Goal: Find specific fact: Find specific fact

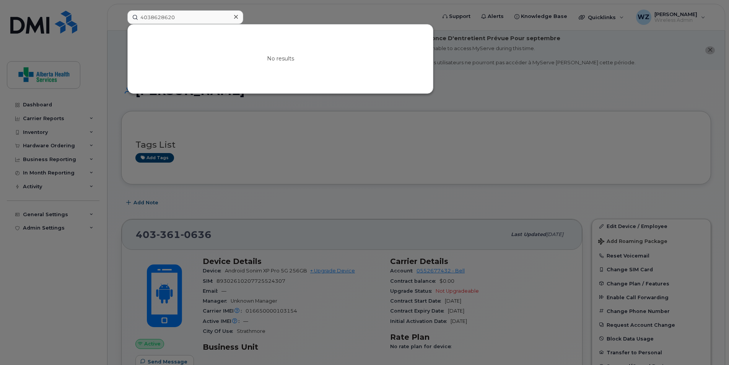
scroll to position [200, 0]
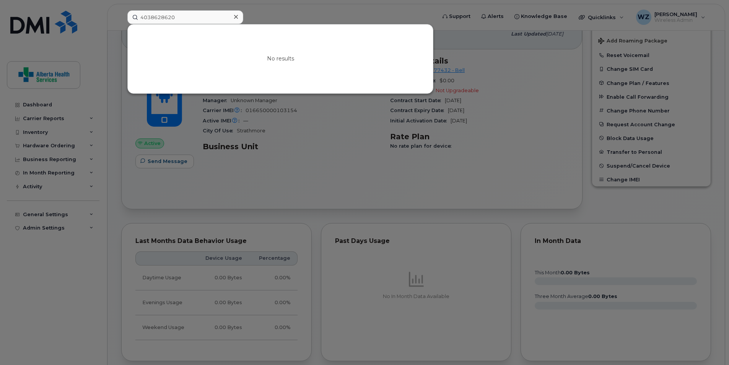
click at [235, 18] on icon at bounding box center [236, 17] width 4 height 4
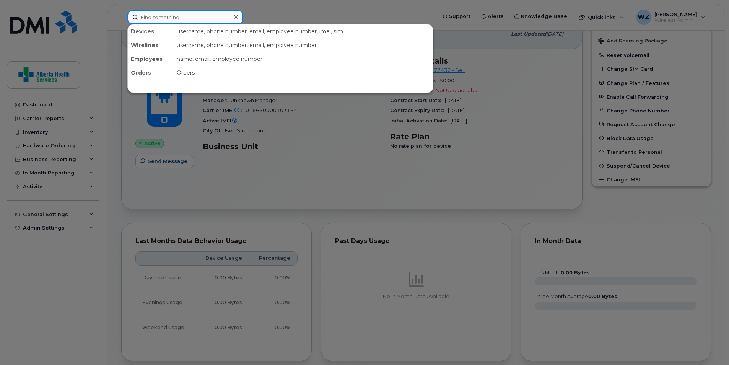
paste input "[PHONE_NUMBER]"
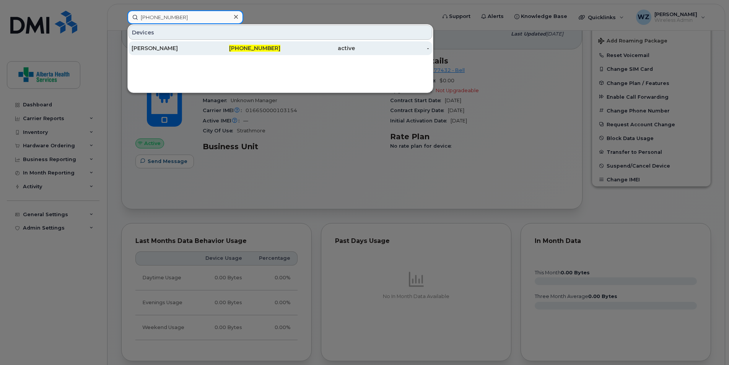
type input "[PHONE_NUMBER]"
click at [181, 47] on div "[PERSON_NAME]" at bounding box center [169, 48] width 75 height 8
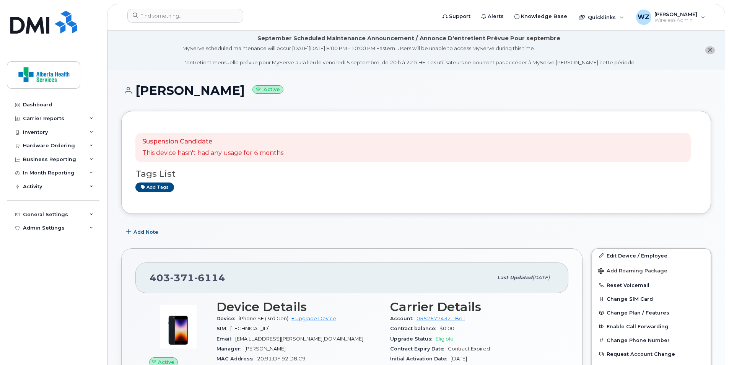
scroll to position [153, 0]
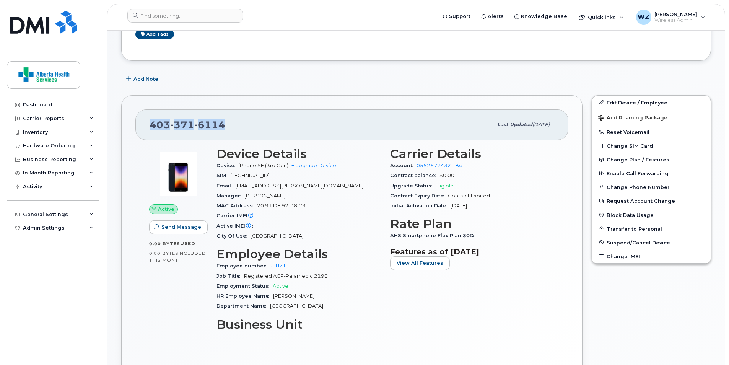
drag, startPoint x: 225, startPoint y: 126, endPoint x: 150, endPoint y: 125, distance: 75.3
click at [150, 125] on div "403 371 6114" at bounding box center [321, 125] width 343 height 16
drag, startPoint x: 150, startPoint y: 125, endPoint x: 154, endPoint y: 125, distance: 4.7
copy span "403 371 6114"
